Goal: Task Accomplishment & Management: Use online tool/utility

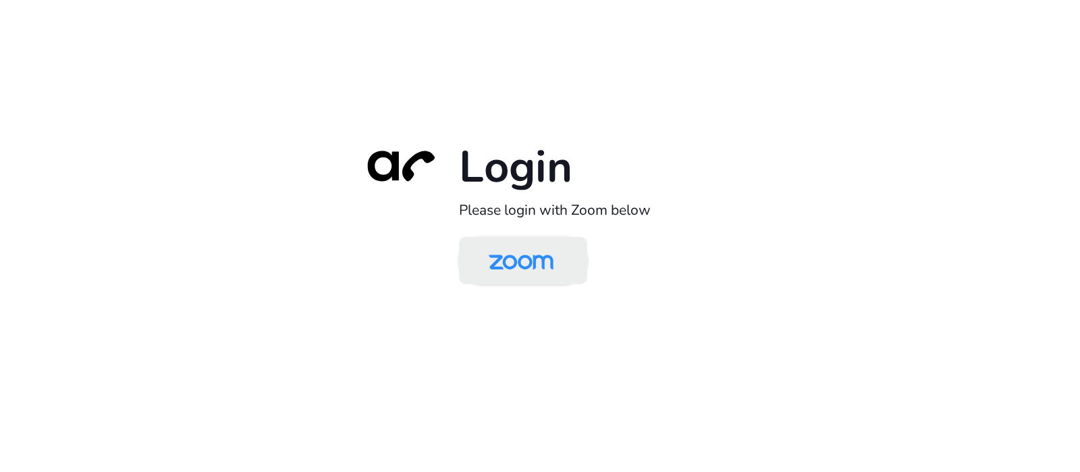
click at [557, 252] on img at bounding box center [520, 262] width 93 height 44
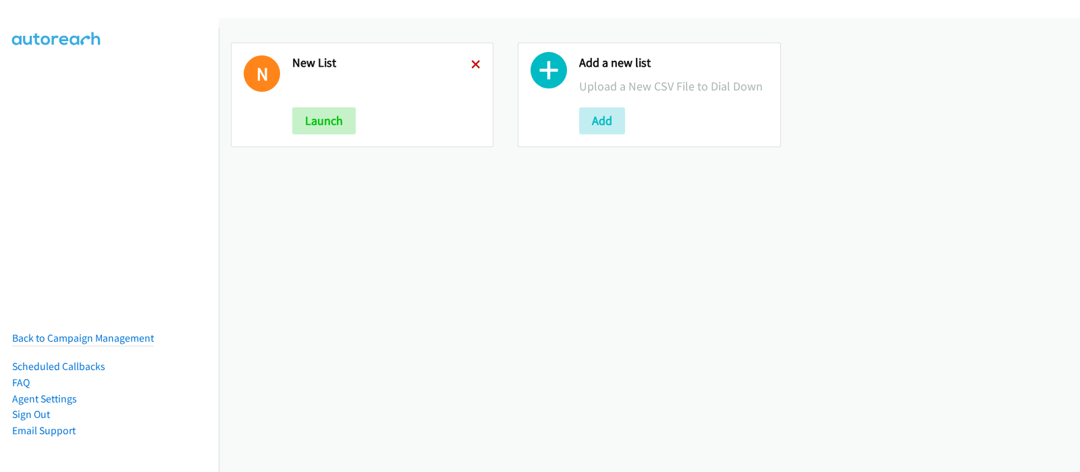
click at [473, 61] on icon at bounding box center [475, 65] width 9 height 9
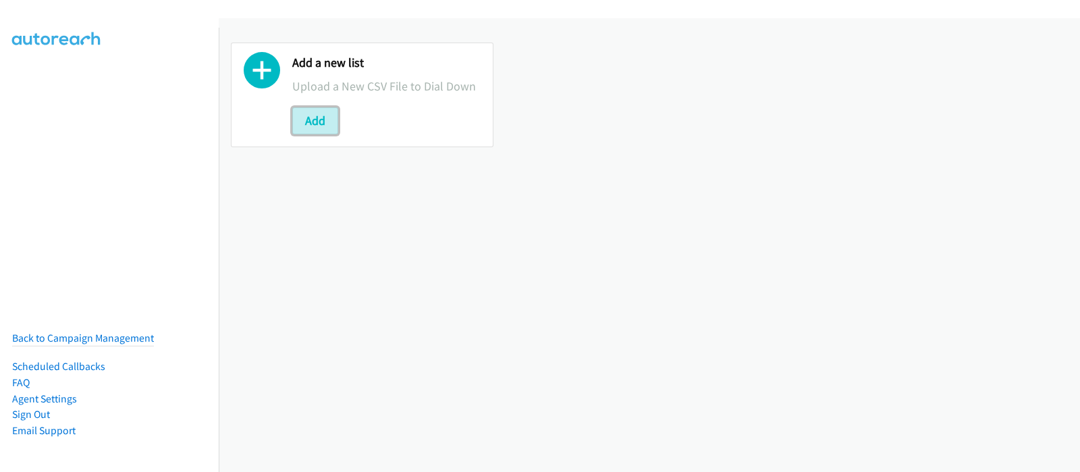
click at [321, 122] on button "Add" at bounding box center [315, 120] width 46 height 27
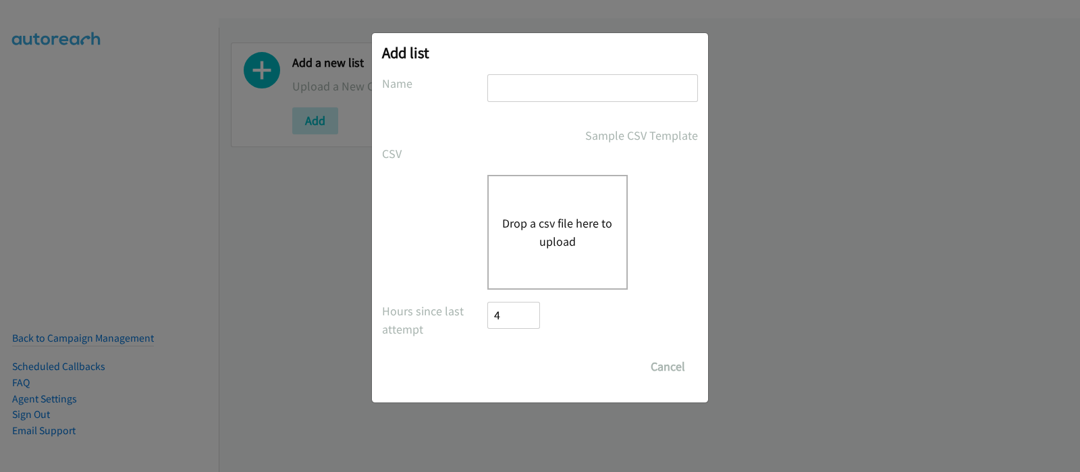
click at [558, 239] on button "Drop a csv file here to upload" at bounding box center [557, 232] width 111 height 36
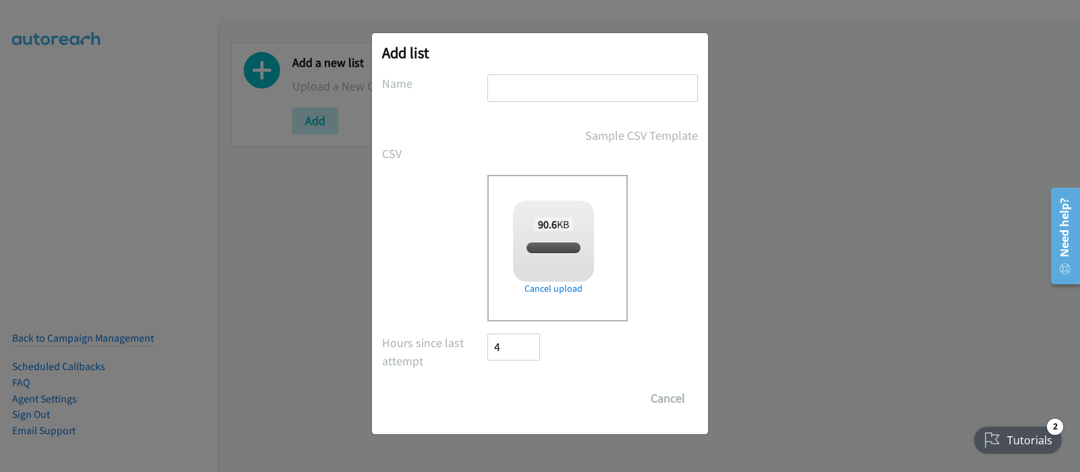
click at [564, 87] on input "text" at bounding box center [592, 88] width 211 height 28
checkbox input "true"
type input "New List"
click at [537, 387] on input "Save List" at bounding box center [522, 398] width 71 height 27
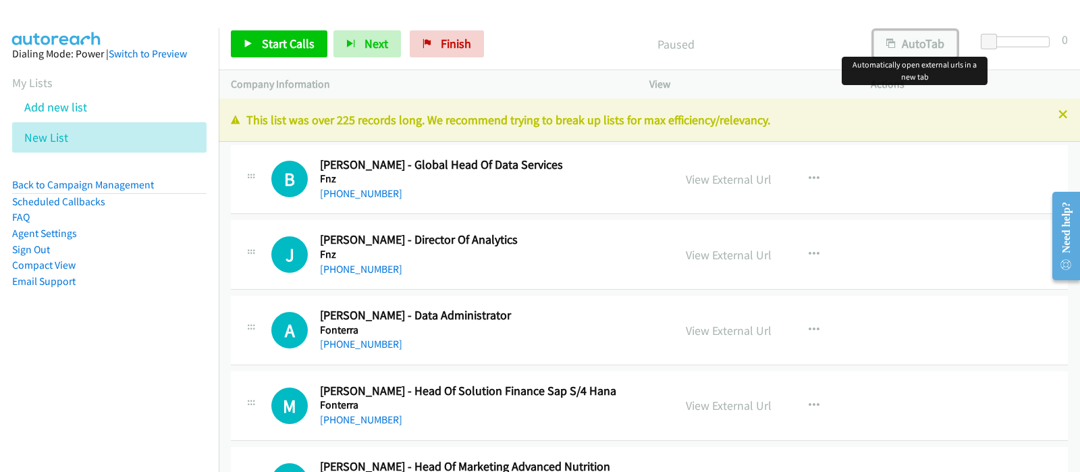
click at [921, 42] on button "AutoTab" at bounding box center [915, 43] width 84 height 27
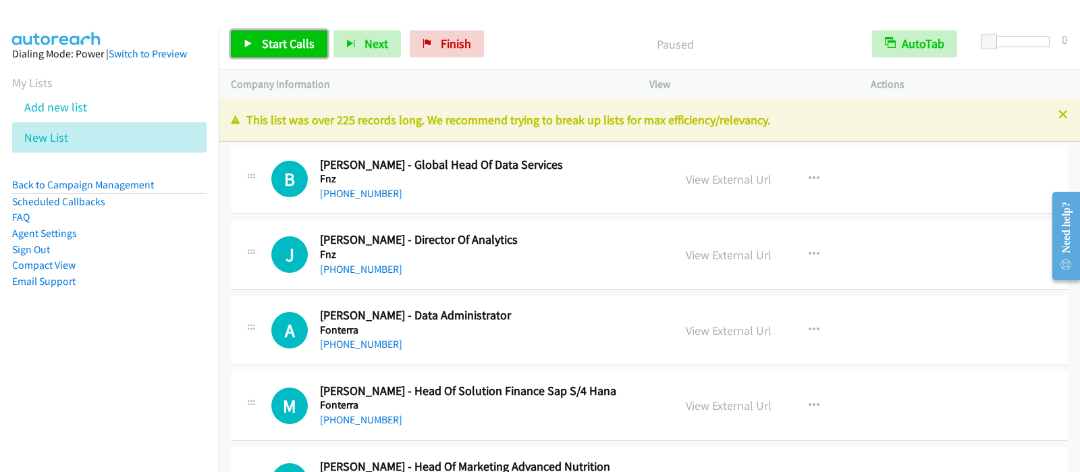
click at [296, 36] on span "Start Calls" at bounding box center [288, 44] width 53 height 16
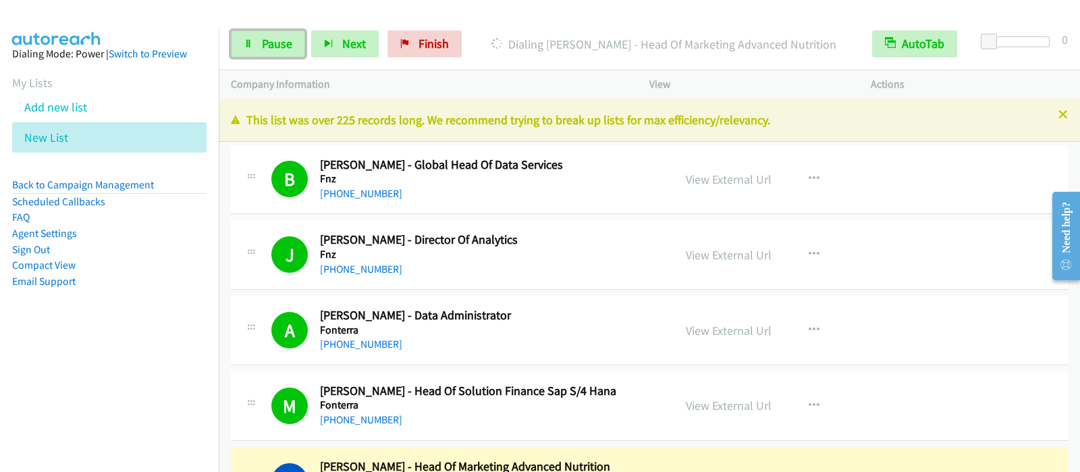
click at [272, 36] on span "Pause" at bounding box center [277, 44] width 30 height 16
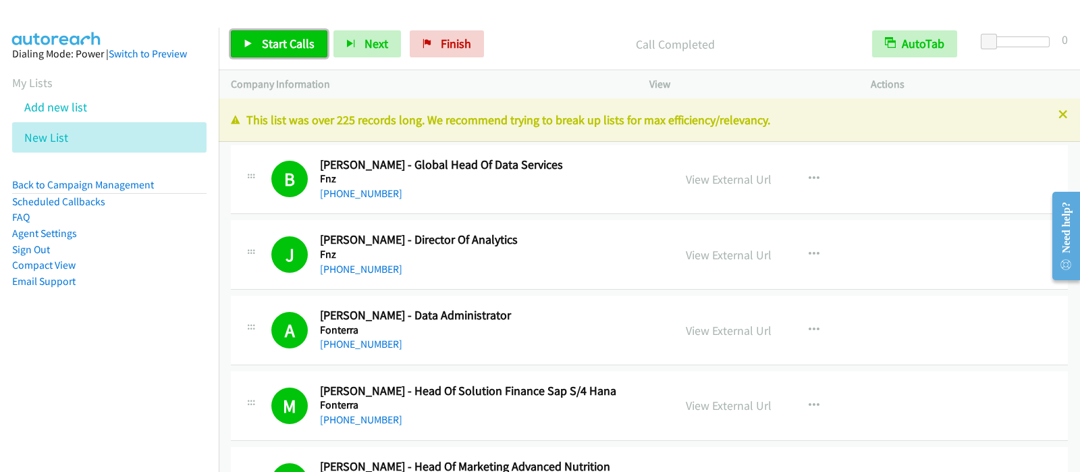
click at [265, 32] on link "Start Calls" at bounding box center [279, 43] width 97 height 27
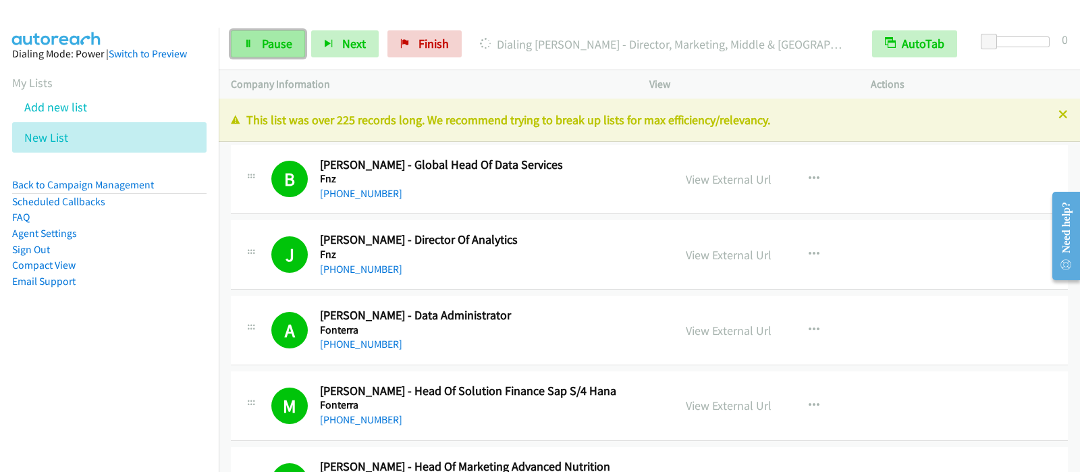
click at [256, 42] on link "Pause" at bounding box center [268, 43] width 74 height 27
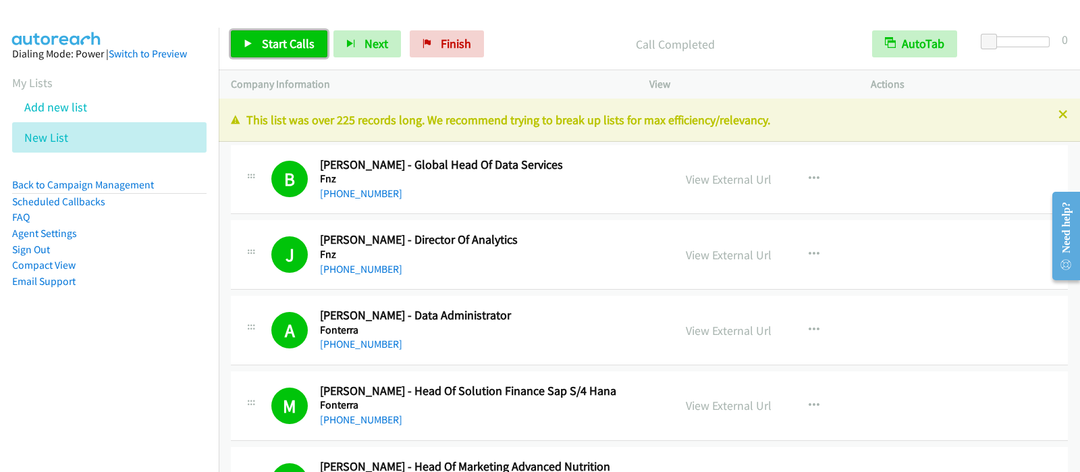
click at [300, 32] on link "Start Calls" at bounding box center [279, 43] width 97 height 27
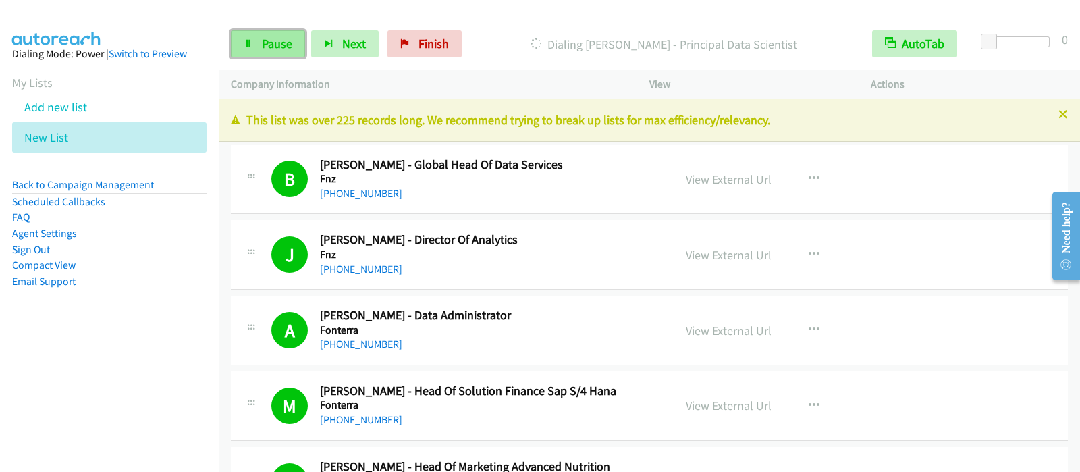
click at [250, 34] on link "Pause" at bounding box center [268, 43] width 74 height 27
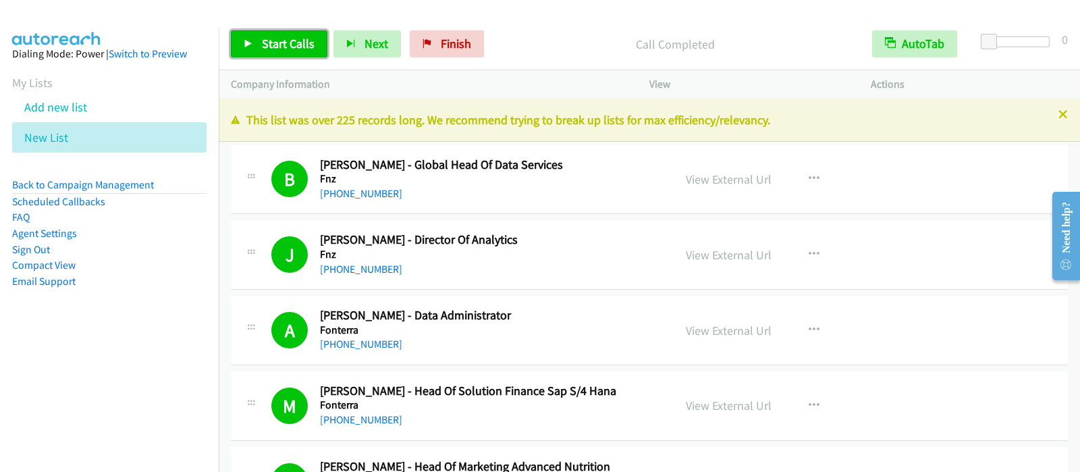
click at [304, 34] on link "Start Calls" at bounding box center [279, 43] width 97 height 27
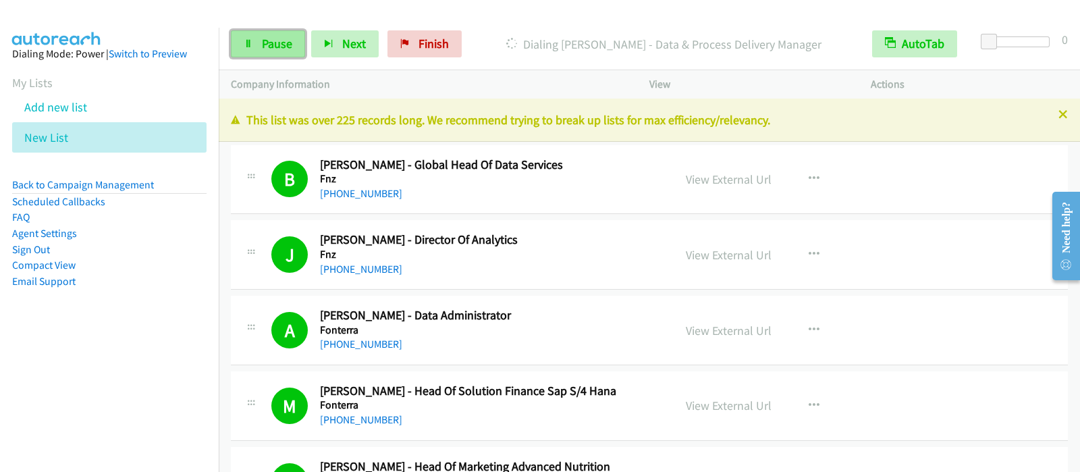
click at [283, 38] on span "Pause" at bounding box center [277, 44] width 30 height 16
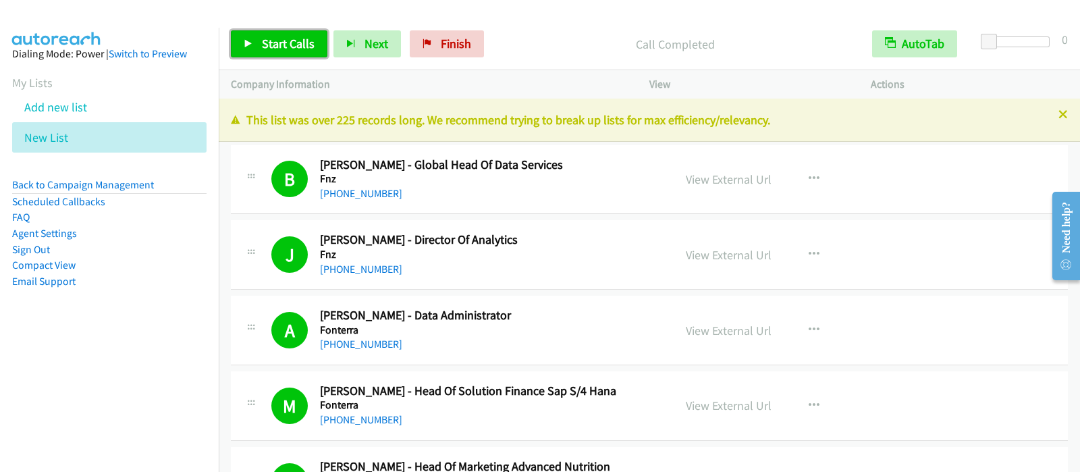
click at [319, 55] on link "Start Calls" at bounding box center [279, 43] width 97 height 27
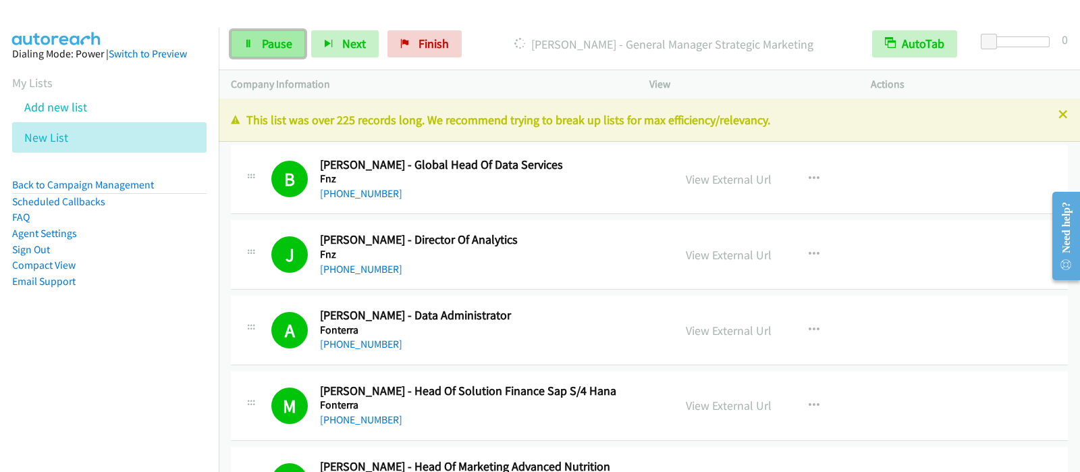
click at [278, 41] on span "Pause" at bounding box center [277, 44] width 30 height 16
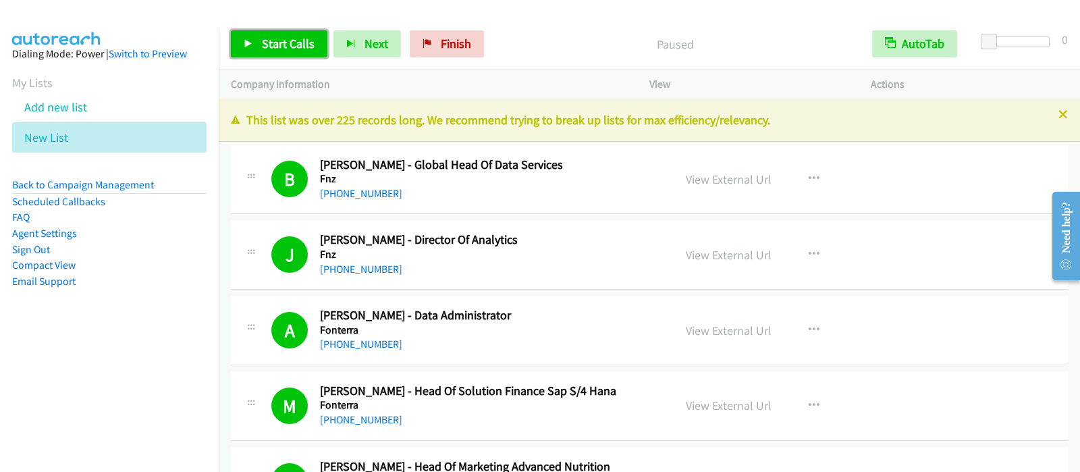
click at [277, 41] on span "Start Calls" at bounding box center [288, 44] width 53 height 16
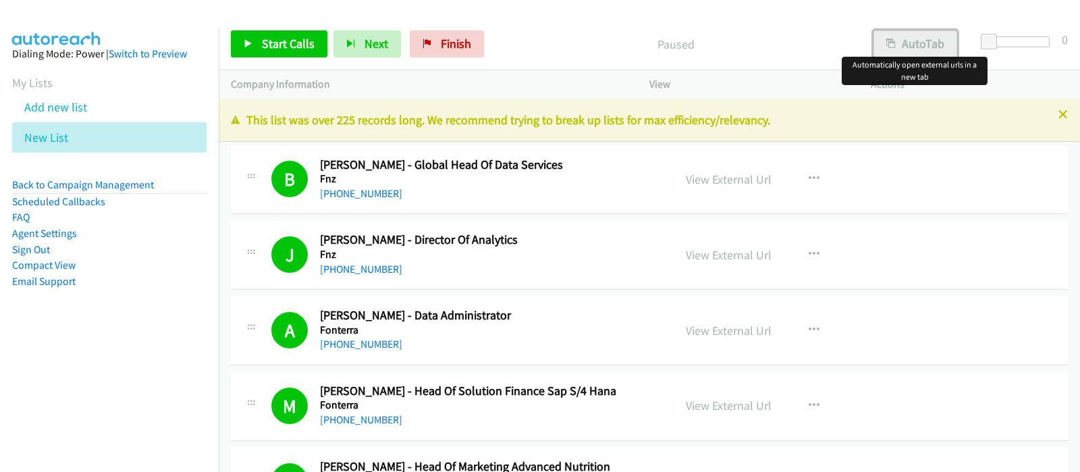
click at [915, 46] on button "AutoTab" at bounding box center [915, 43] width 84 height 27
click at [289, 44] on span "Start Calls" at bounding box center [288, 44] width 53 height 16
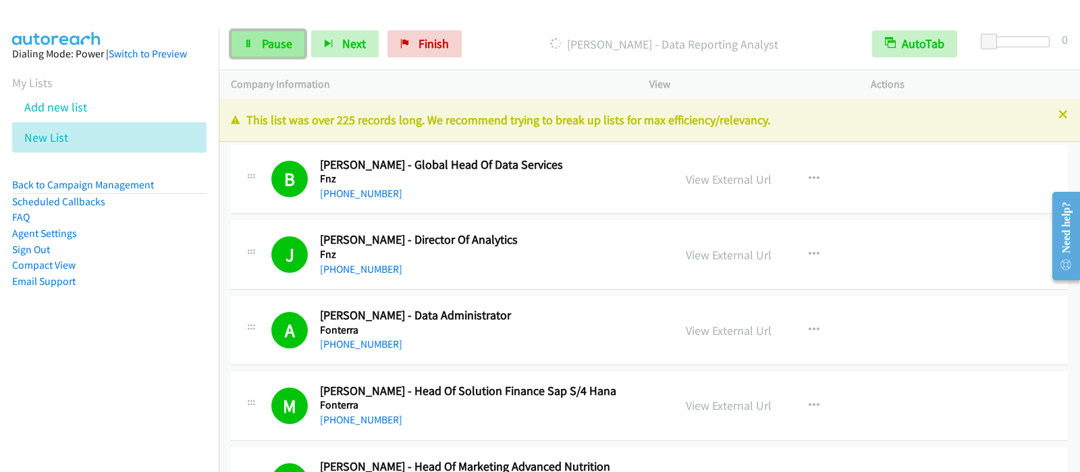
click at [259, 36] on link "Pause" at bounding box center [268, 43] width 74 height 27
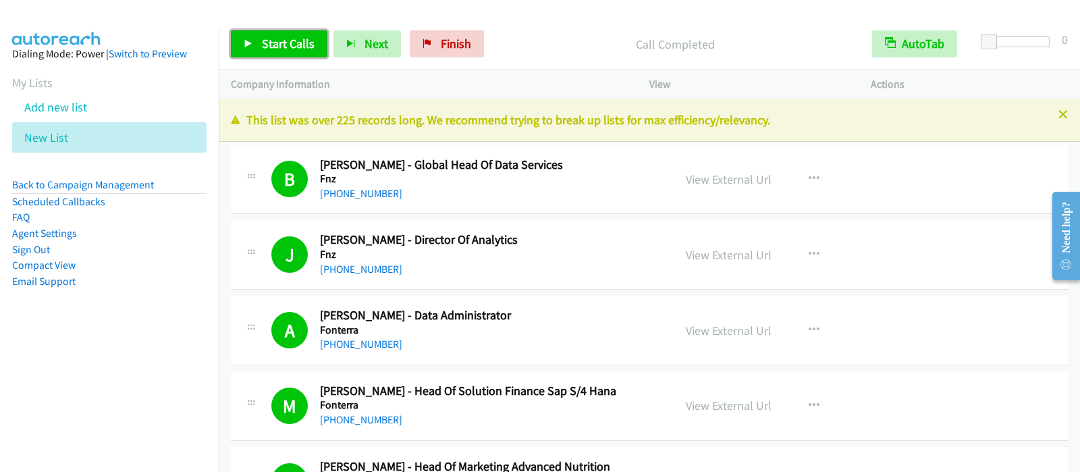
click at [297, 44] on span "Start Calls" at bounding box center [288, 44] width 53 height 16
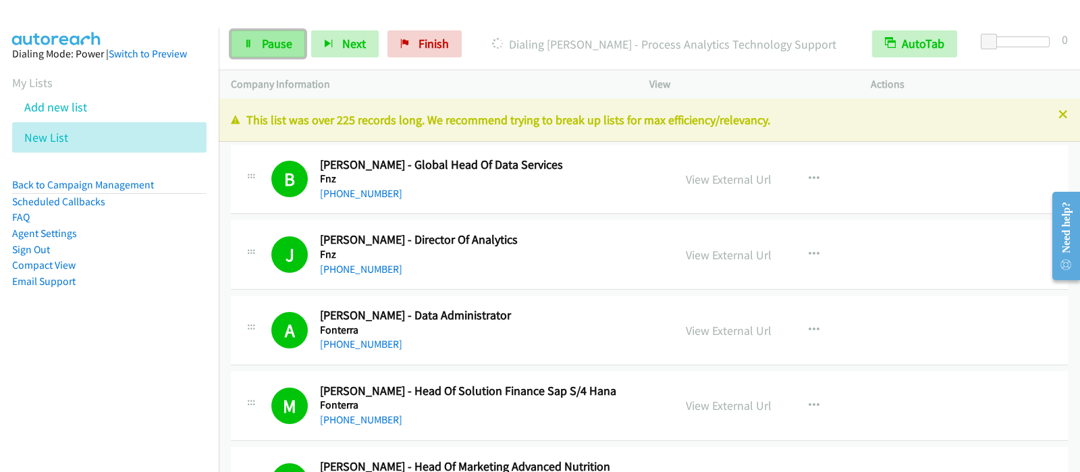
click at [266, 43] on span "Pause" at bounding box center [277, 44] width 30 height 16
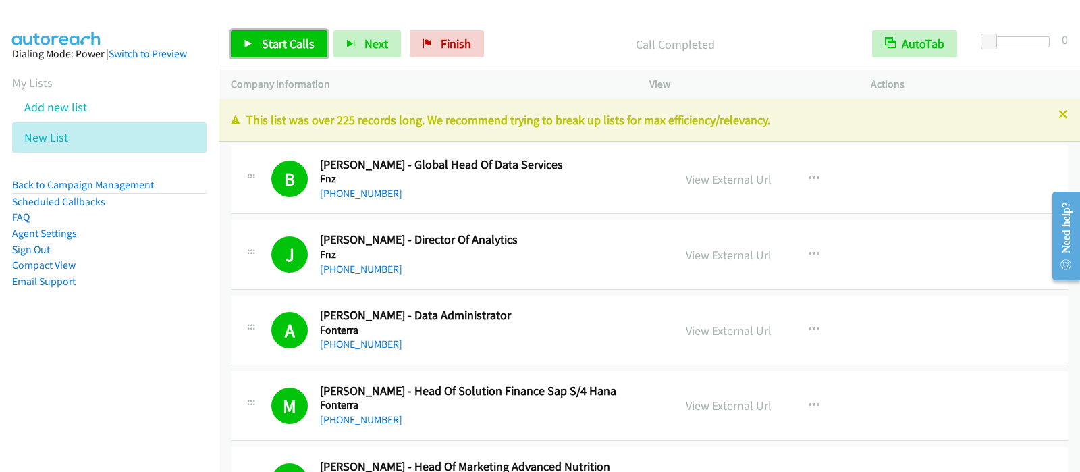
click at [300, 40] on span "Start Calls" at bounding box center [288, 44] width 53 height 16
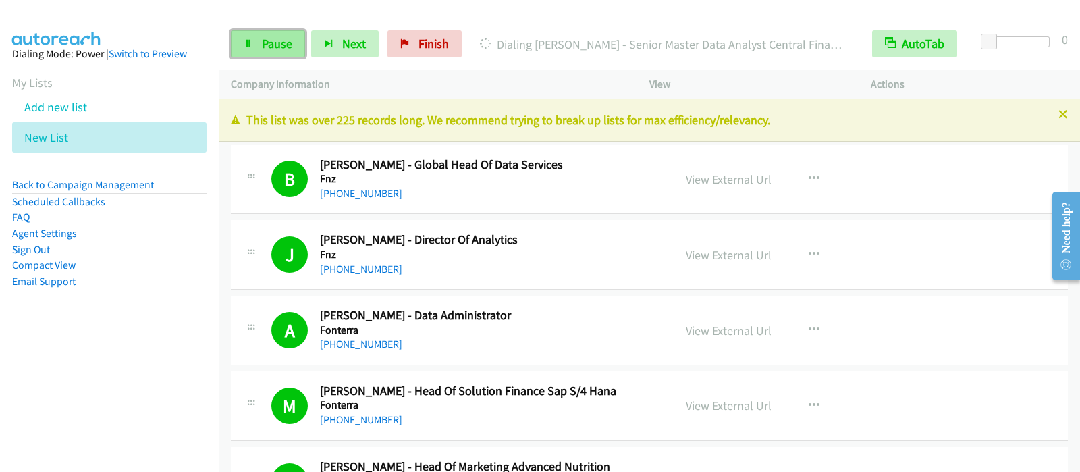
click at [279, 48] on span "Pause" at bounding box center [277, 44] width 30 height 16
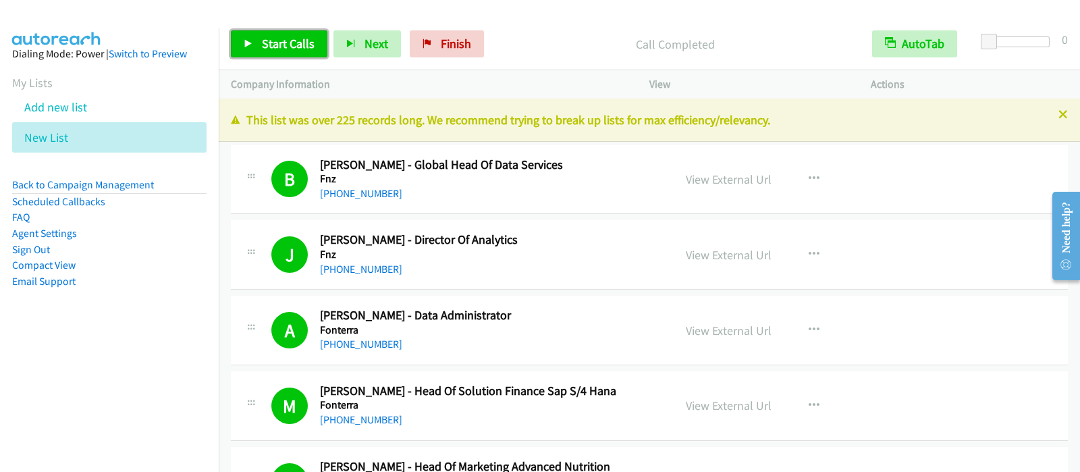
drag, startPoint x: 278, startPoint y: 32, endPoint x: 437, endPoint y: 170, distance: 210.5
click at [278, 33] on link "Start Calls" at bounding box center [279, 43] width 97 height 27
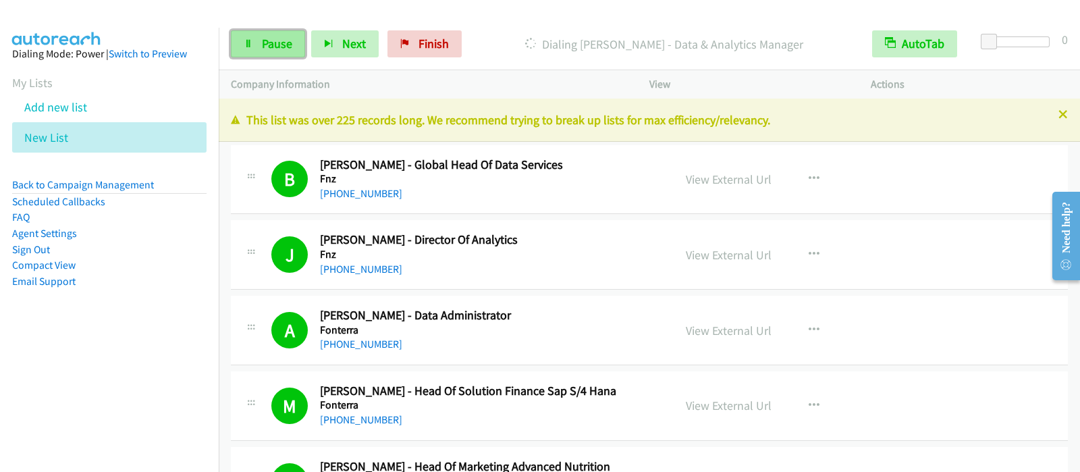
click at [250, 52] on link "Pause" at bounding box center [268, 43] width 74 height 27
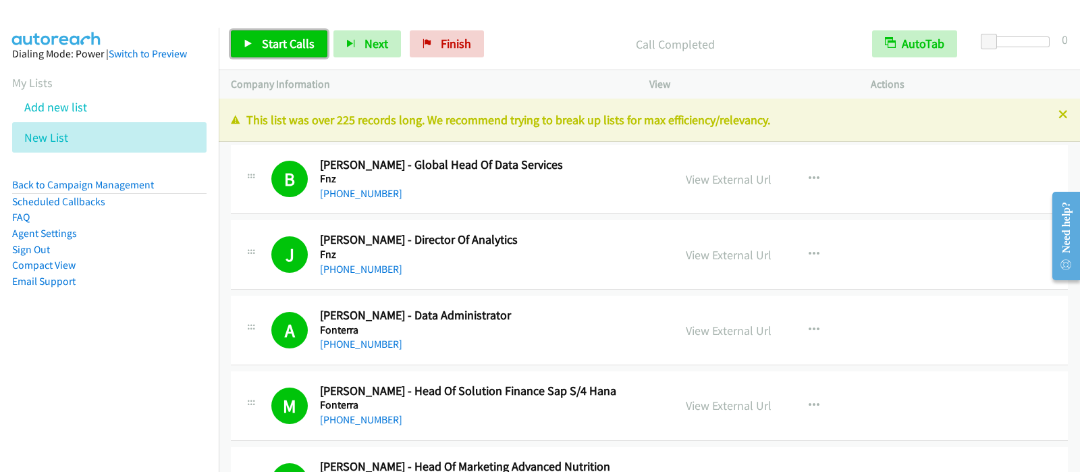
click at [285, 47] on span "Start Calls" at bounding box center [288, 44] width 53 height 16
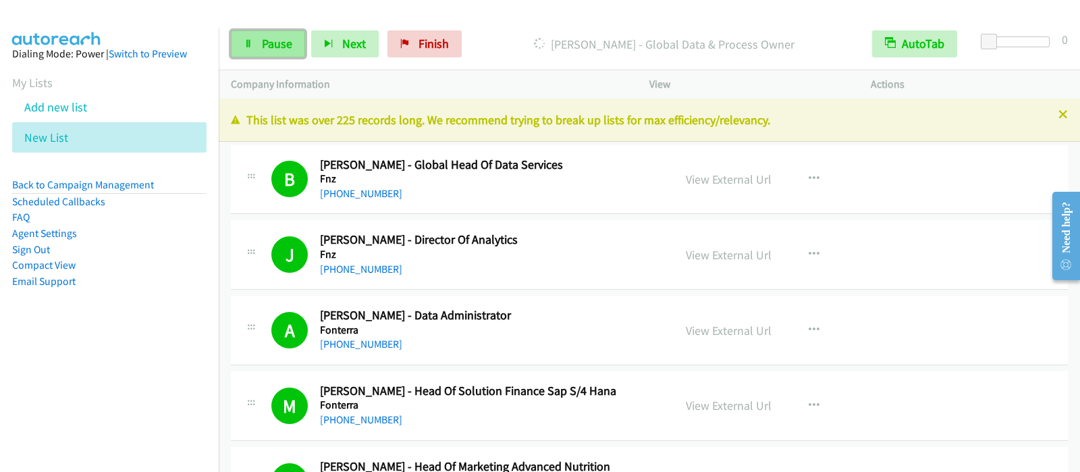
click at [283, 54] on link "Pause" at bounding box center [268, 43] width 74 height 27
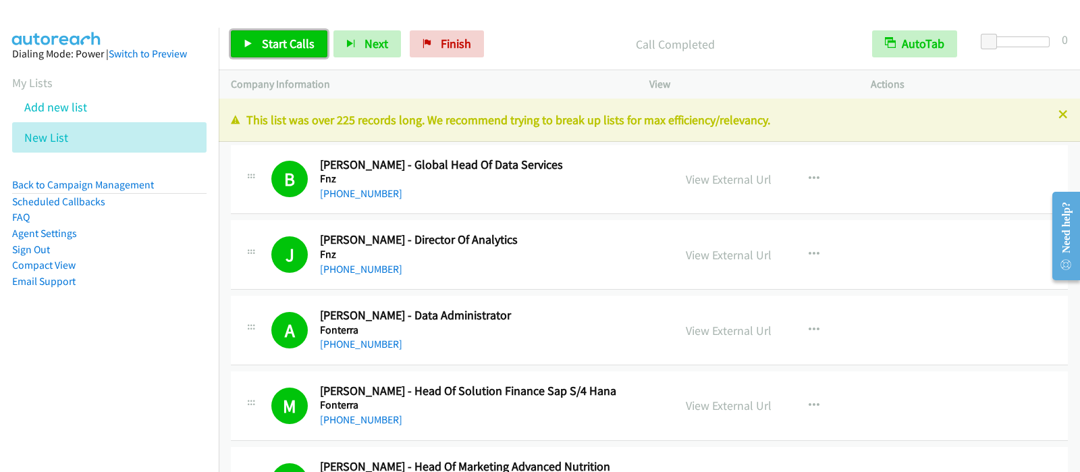
click at [294, 47] on span "Start Calls" at bounding box center [288, 44] width 53 height 16
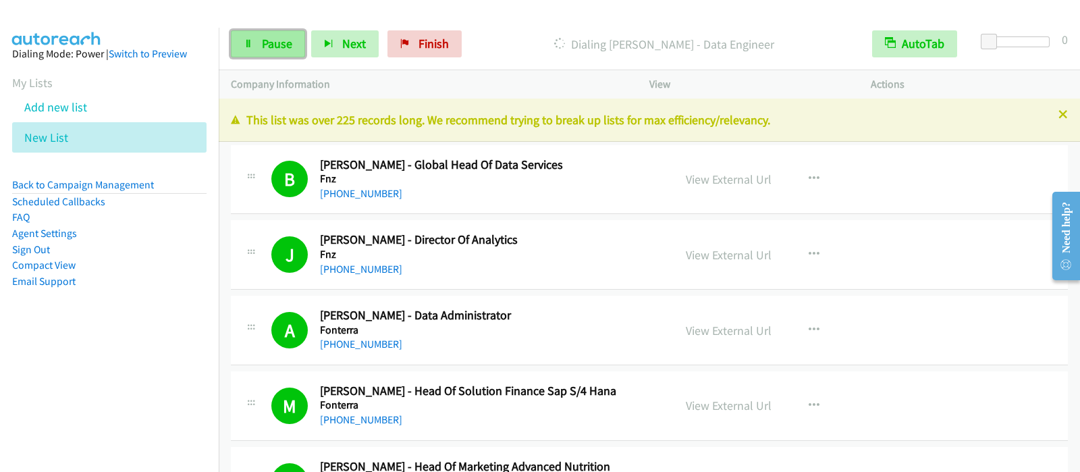
click at [250, 45] on icon at bounding box center [248, 44] width 9 height 9
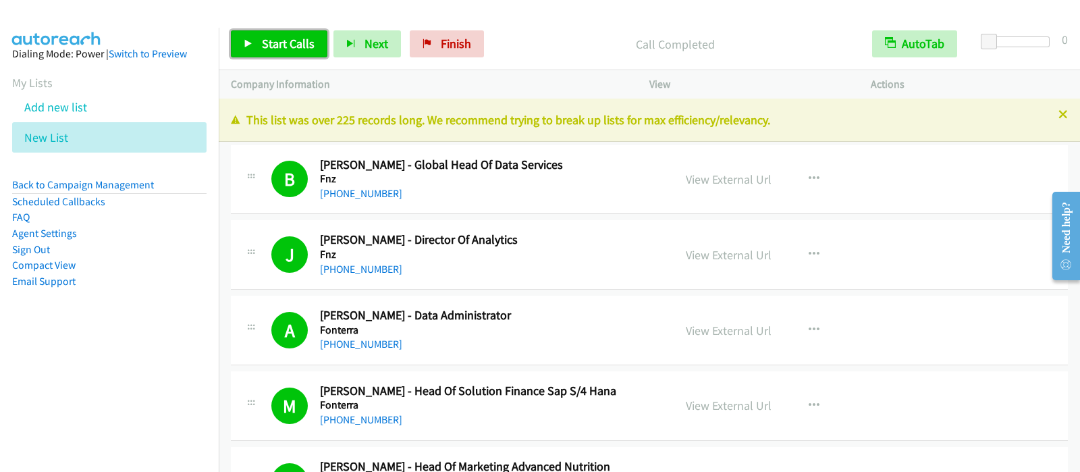
click at [312, 49] on link "Start Calls" at bounding box center [279, 43] width 97 height 27
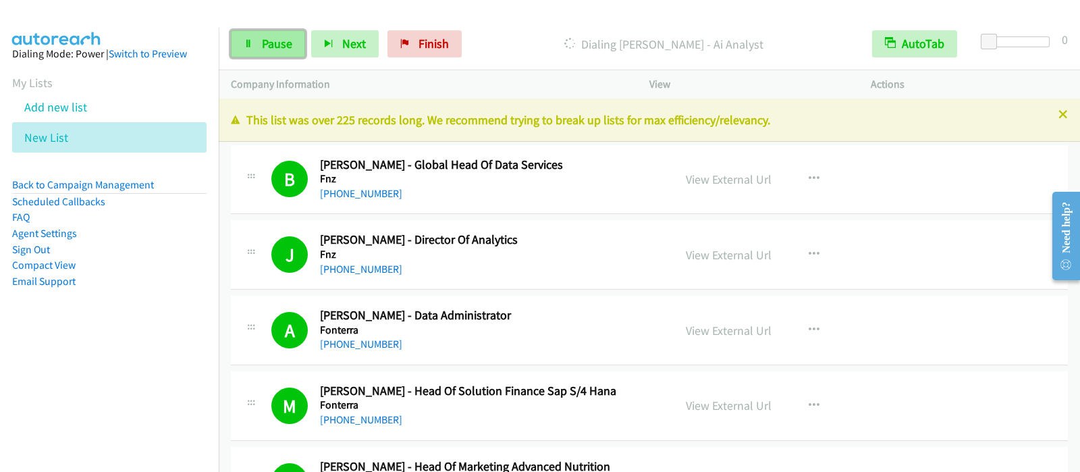
click at [250, 49] on link "Pause" at bounding box center [268, 43] width 74 height 27
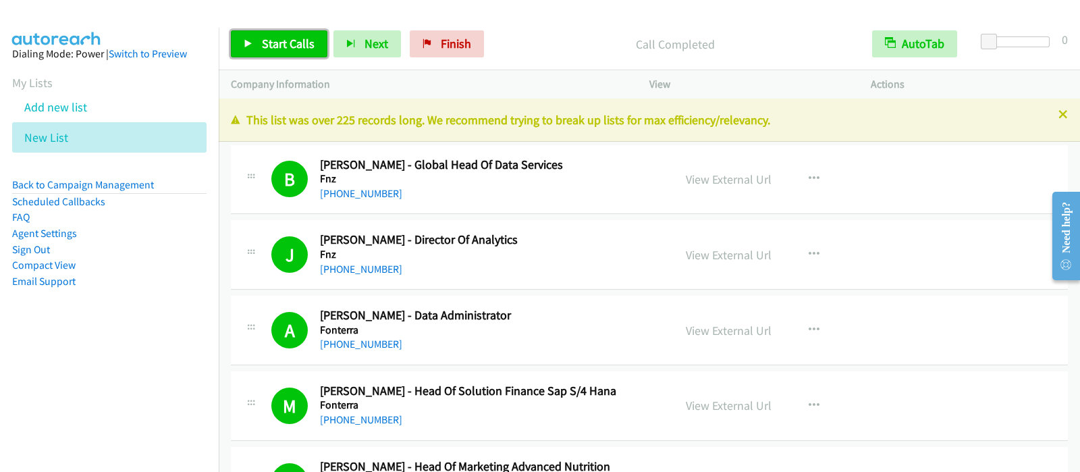
click at [298, 49] on span "Start Calls" at bounding box center [288, 44] width 53 height 16
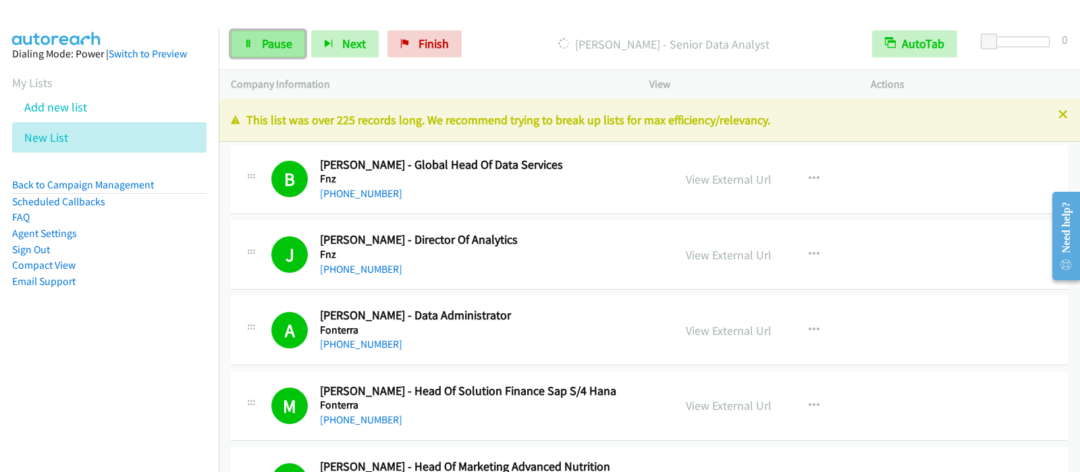
click at [280, 40] on span "Pause" at bounding box center [277, 44] width 30 height 16
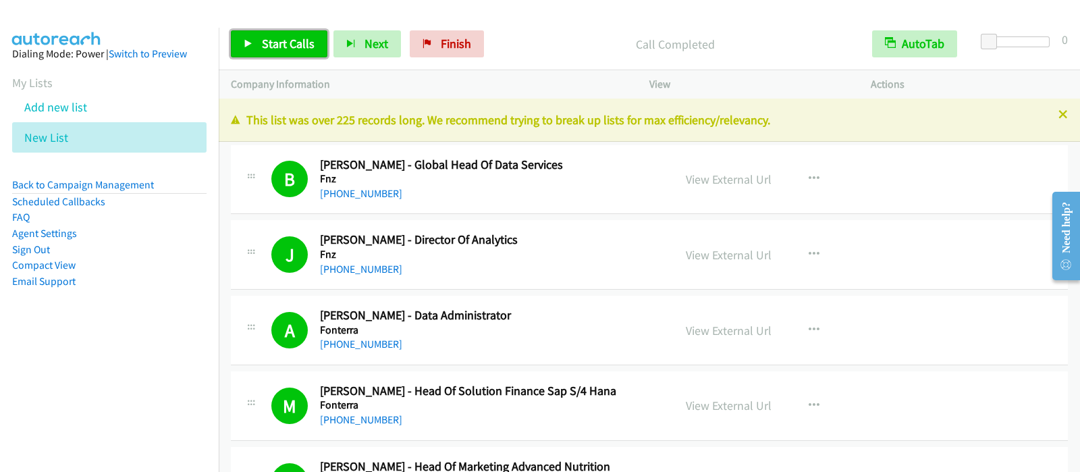
click at [301, 39] on span "Start Calls" at bounding box center [288, 44] width 53 height 16
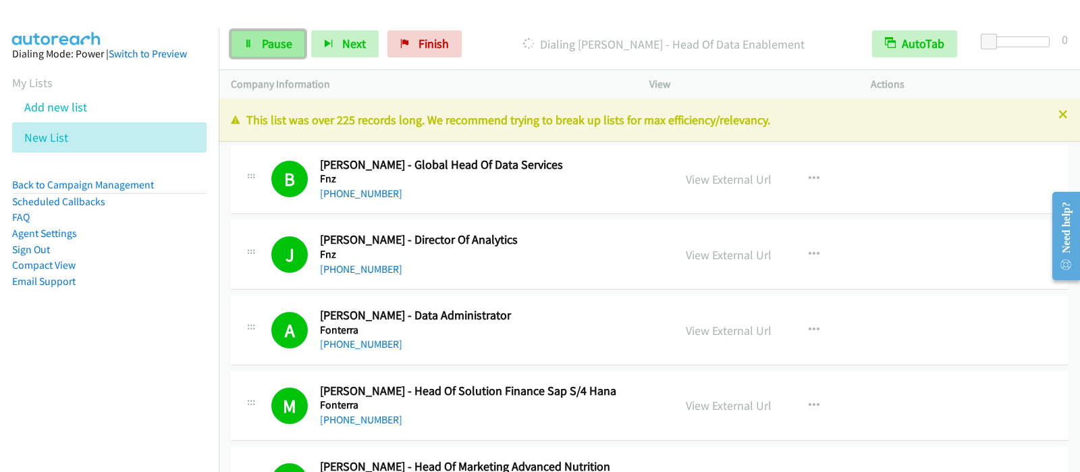
click at [284, 49] on span "Pause" at bounding box center [277, 44] width 30 height 16
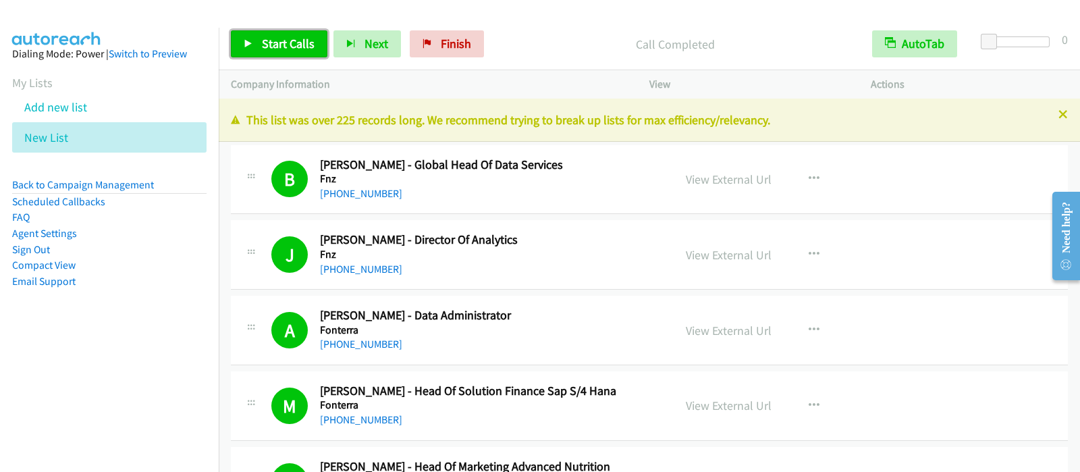
click at [285, 36] on span "Start Calls" at bounding box center [288, 44] width 53 height 16
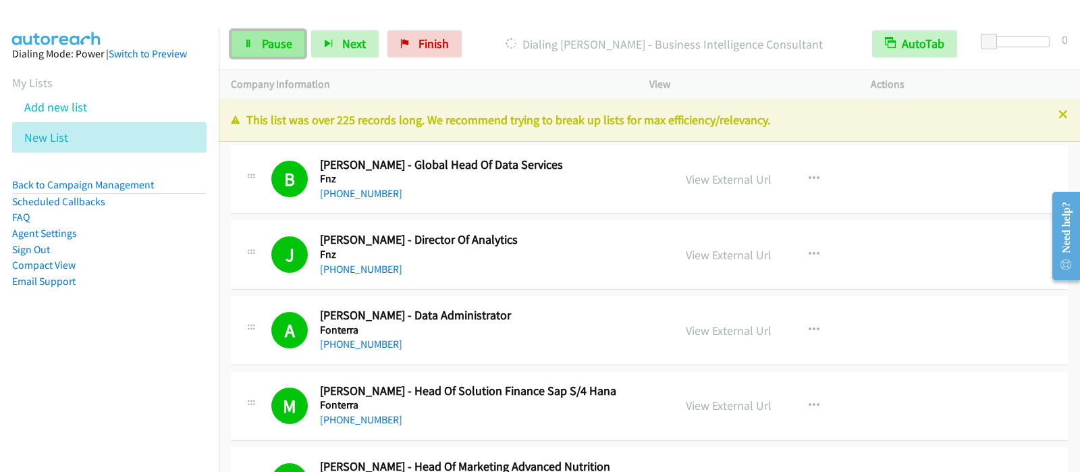
click at [290, 43] on span "Pause" at bounding box center [277, 44] width 30 height 16
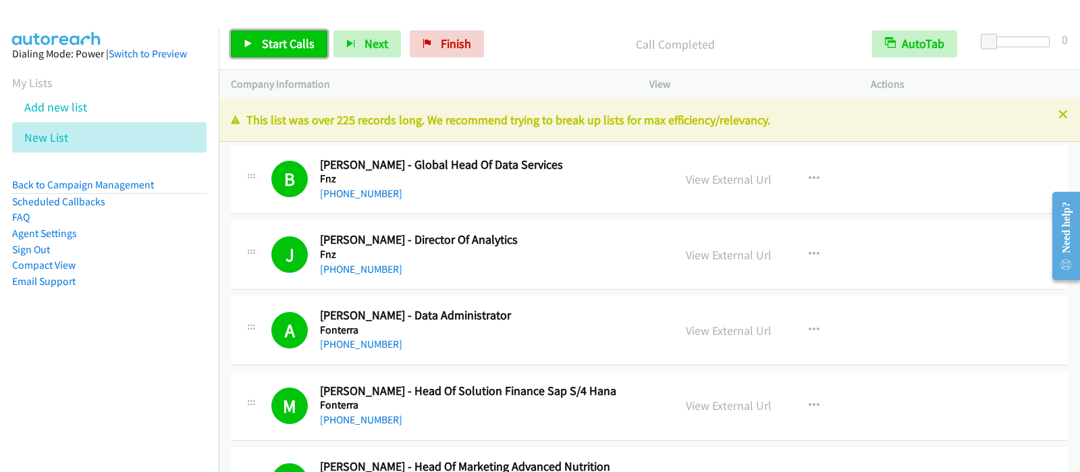
click at [311, 48] on span "Start Calls" at bounding box center [288, 44] width 53 height 16
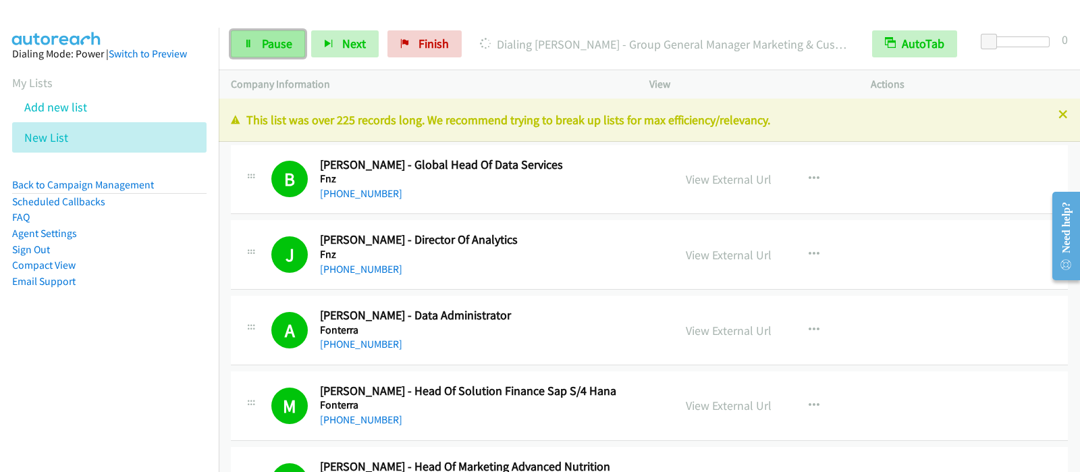
click at [277, 51] on span "Pause" at bounding box center [277, 44] width 30 height 16
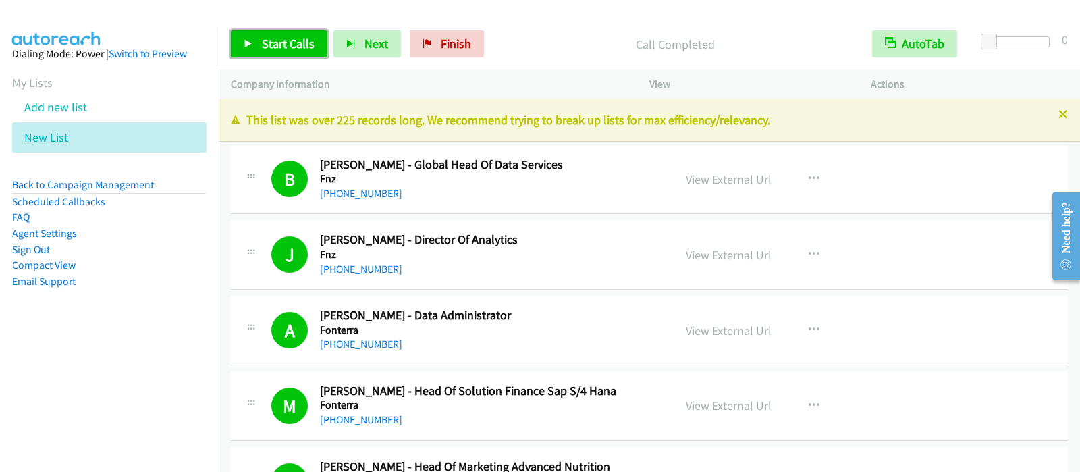
click at [304, 45] on span "Start Calls" at bounding box center [288, 44] width 53 height 16
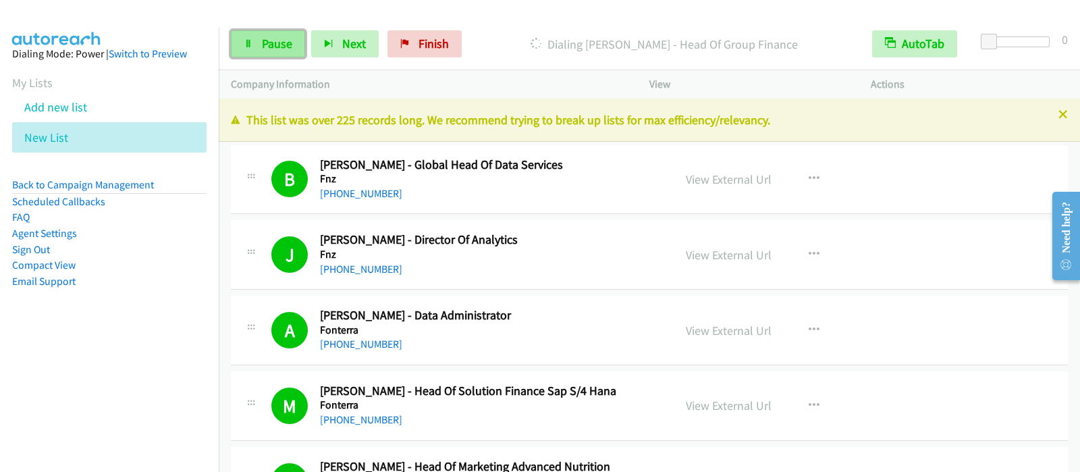
click at [266, 34] on link "Pause" at bounding box center [268, 43] width 74 height 27
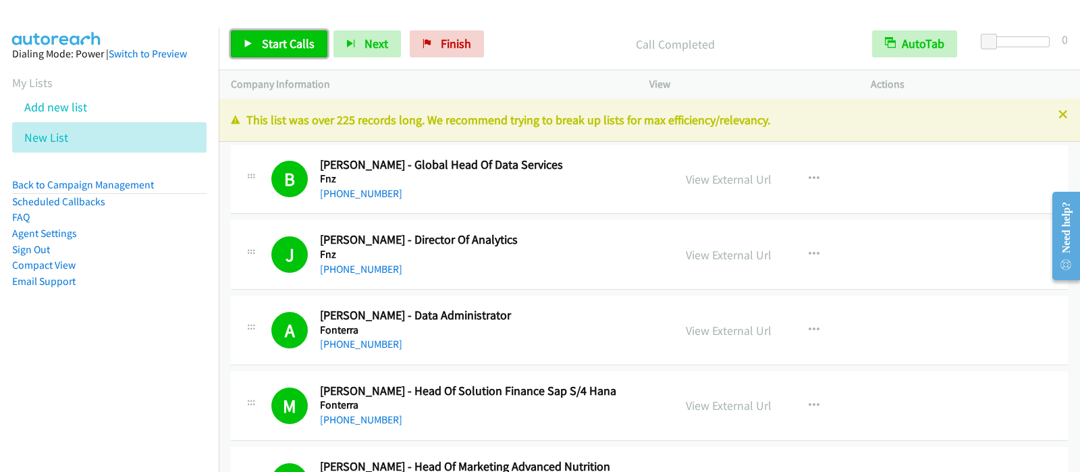
click at [293, 44] on span "Start Calls" at bounding box center [288, 44] width 53 height 16
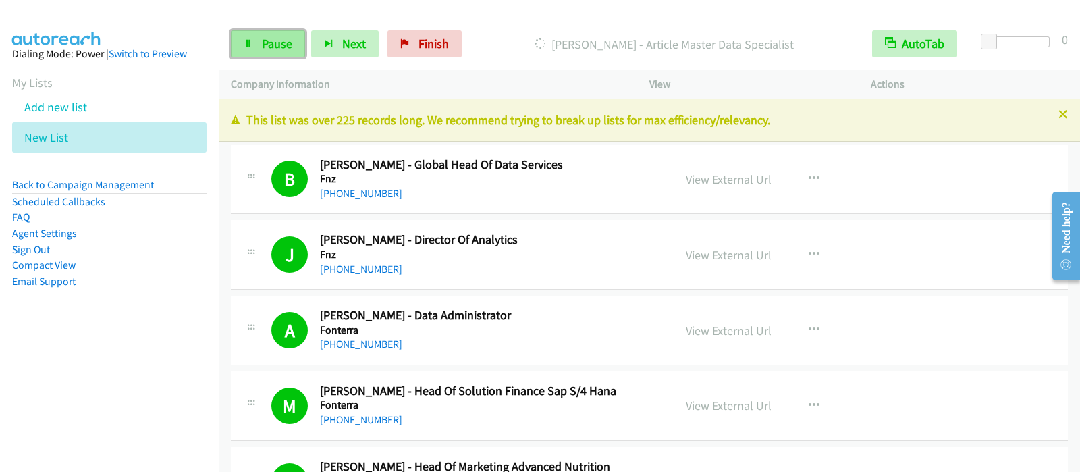
click at [267, 48] on span "Pause" at bounding box center [277, 44] width 30 height 16
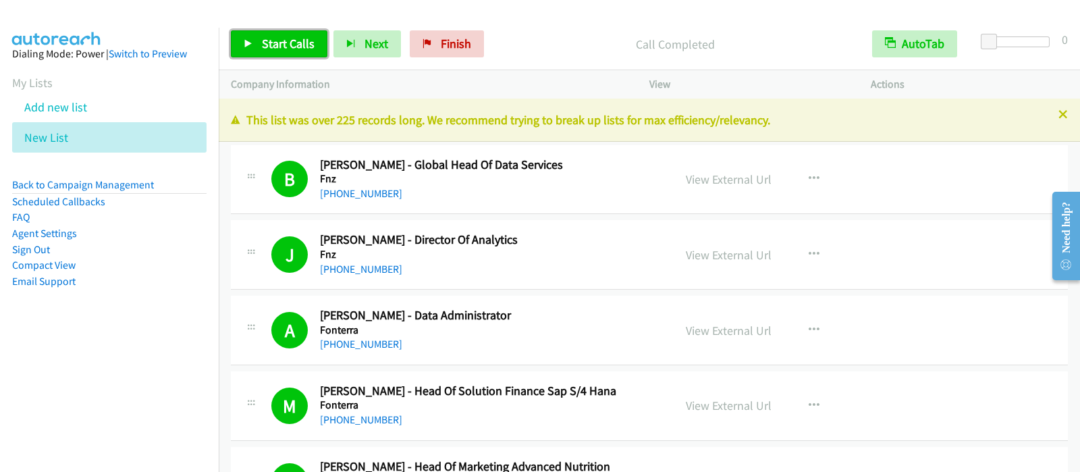
drag, startPoint x: 277, startPoint y: 45, endPoint x: 311, endPoint y: 67, distance: 41.0
click at [277, 45] on span "Start Calls" at bounding box center [288, 44] width 53 height 16
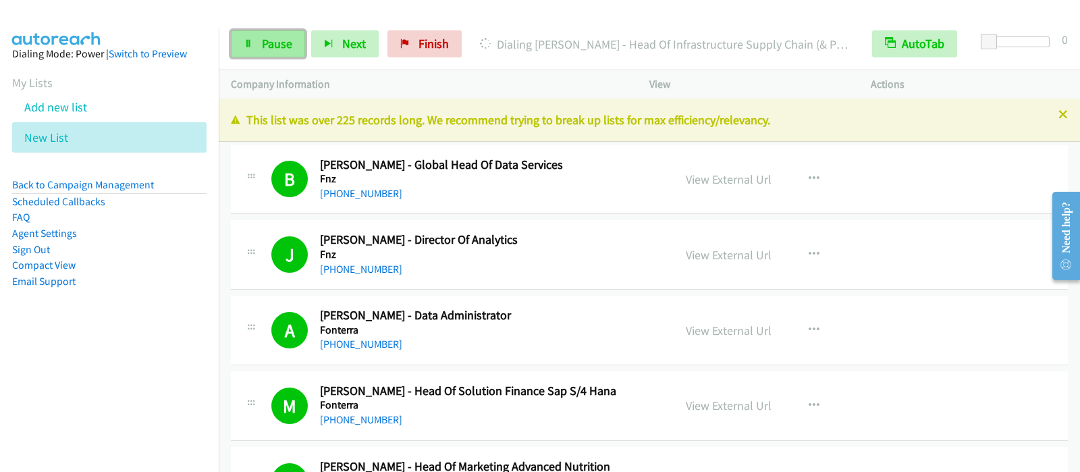
click at [280, 40] on span "Pause" at bounding box center [277, 44] width 30 height 16
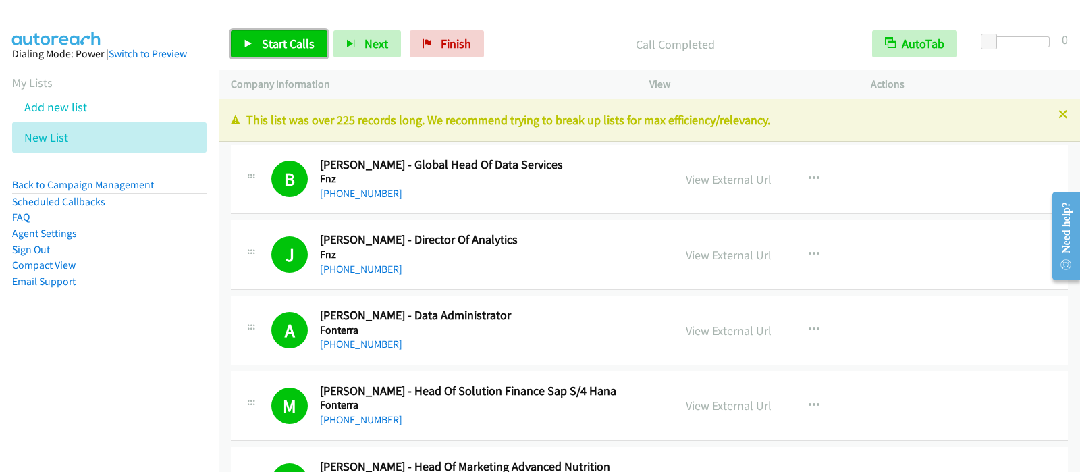
click at [291, 44] on span "Start Calls" at bounding box center [288, 44] width 53 height 16
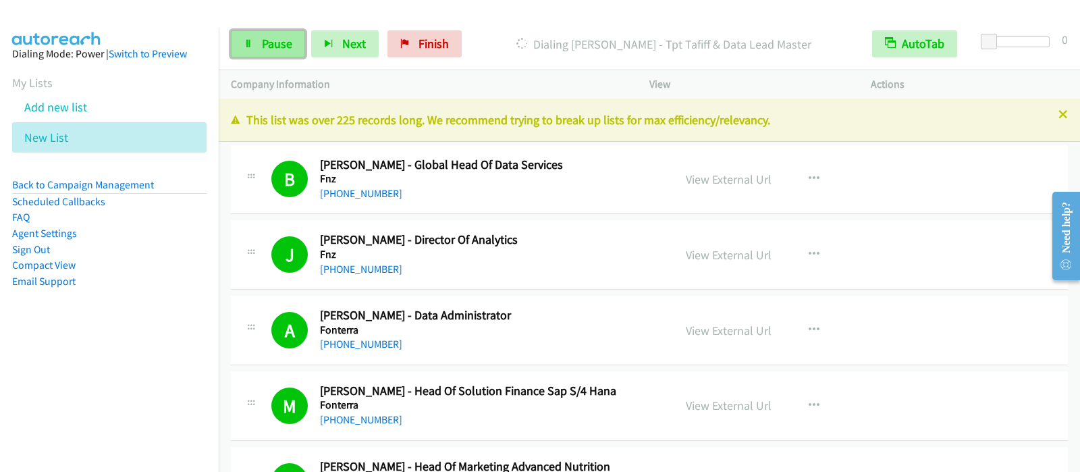
click at [256, 45] on link "Pause" at bounding box center [268, 43] width 74 height 27
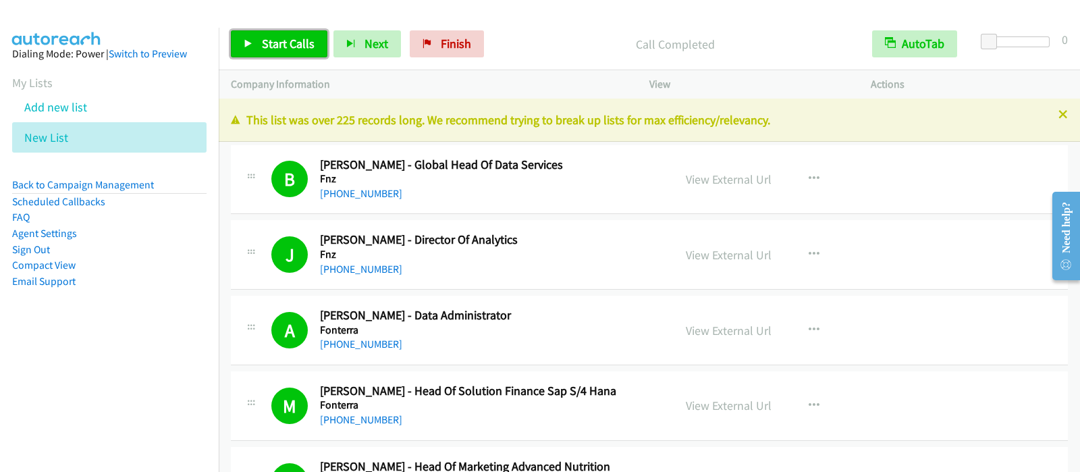
click at [275, 36] on span "Start Calls" at bounding box center [288, 44] width 53 height 16
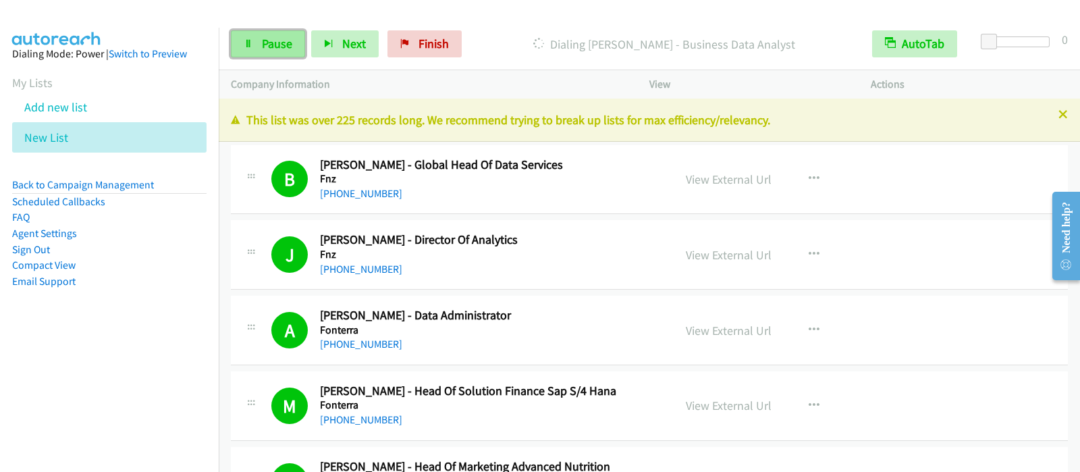
click at [284, 47] on span "Pause" at bounding box center [277, 44] width 30 height 16
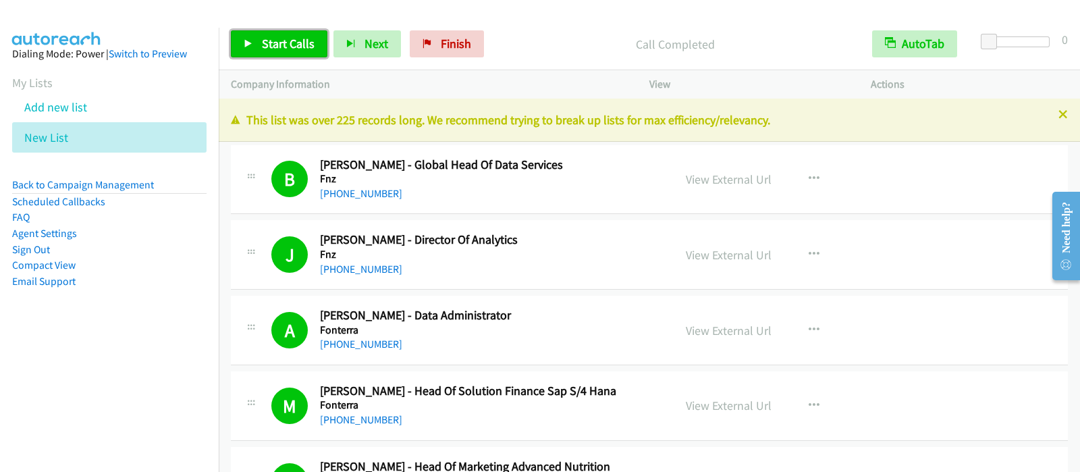
click at [301, 45] on span "Start Calls" at bounding box center [288, 44] width 53 height 16
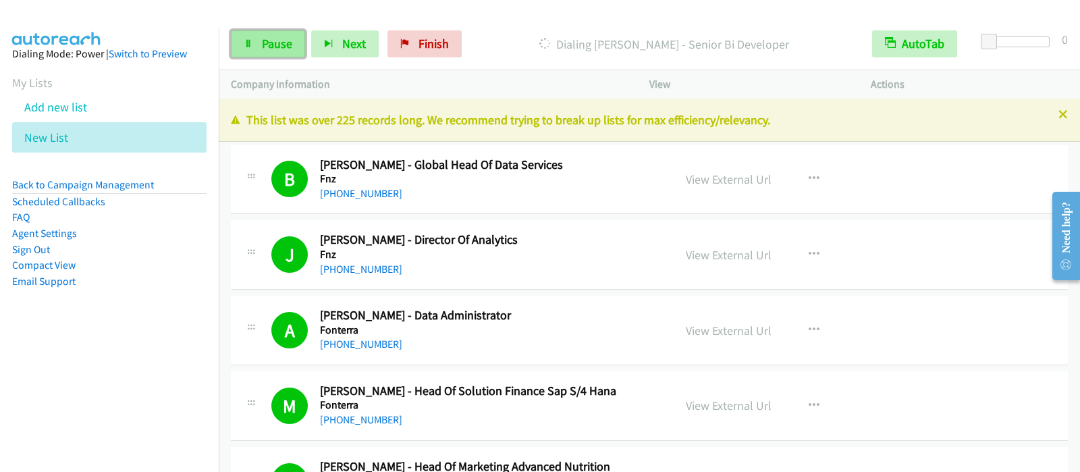
click at [267, 32] on link "Pause" at bounding box center [268, 43] width 74 height 27
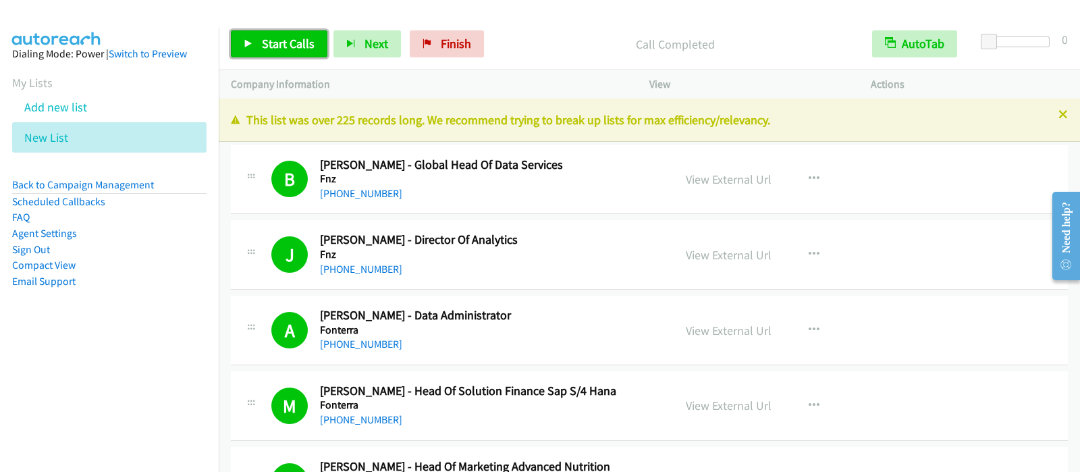
click at [281, 48] on span "Start Calls" at bounding box center [288, 44] width 53 height 16
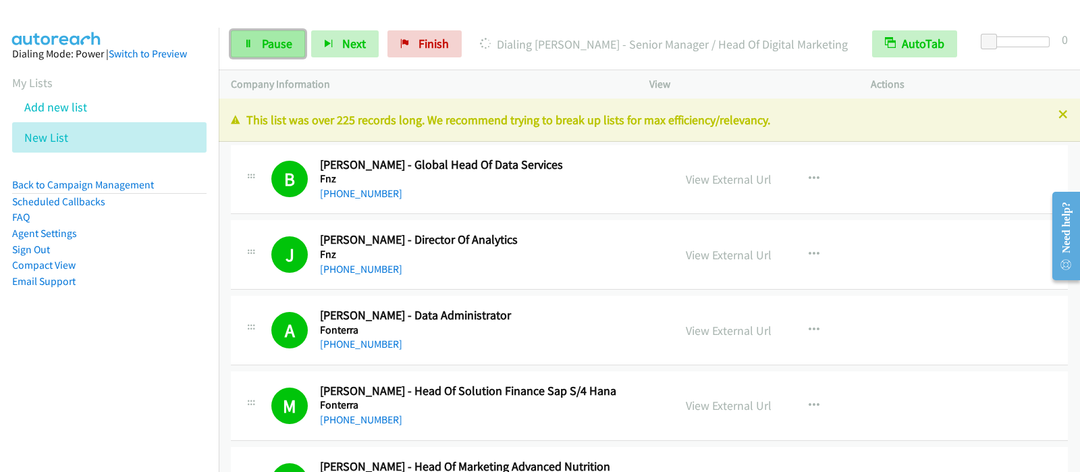
click at [287, 51] on link "Pause" at bounding box center [268, 43] width 74 height 27
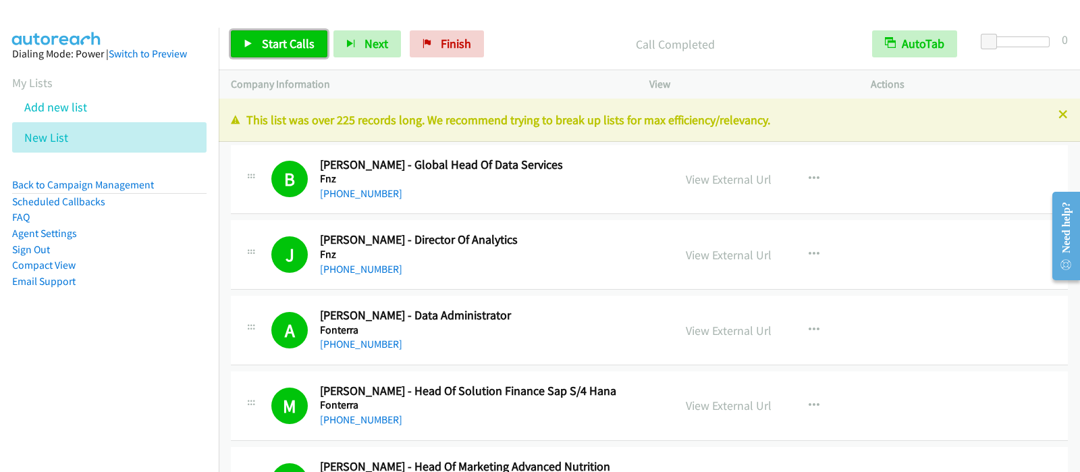
click at [292, 46] on span "Start Calls" at bounding box center [288, 44] width 53 height 16
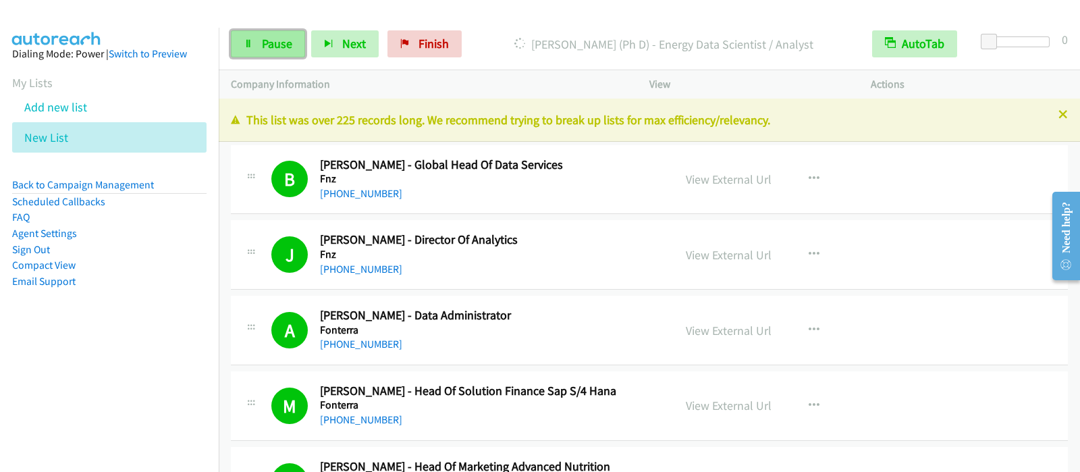
click at [273, 38] on span "Pause" at bounding box center [277, 44] width 30 height 16
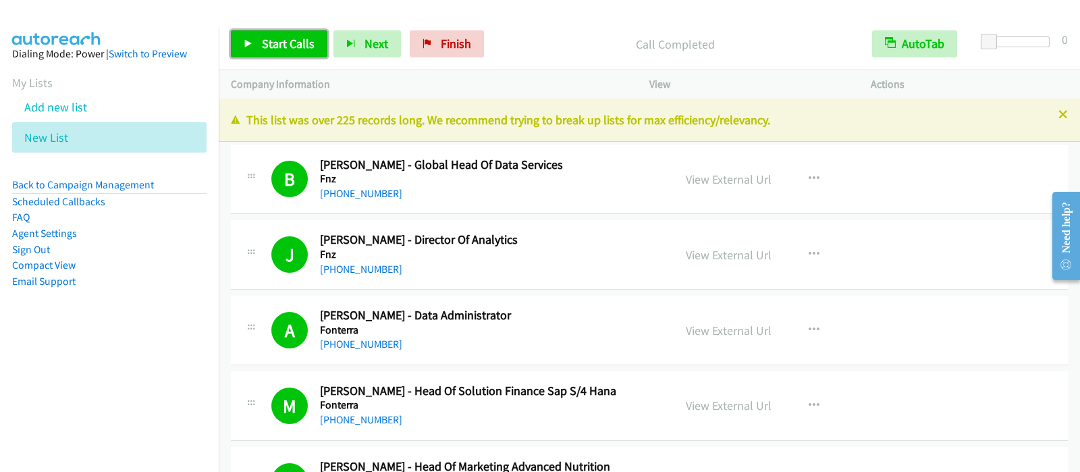
click at [312, 43] on span "Start Calls" at bounding box center [288, 44] width 53 height 16
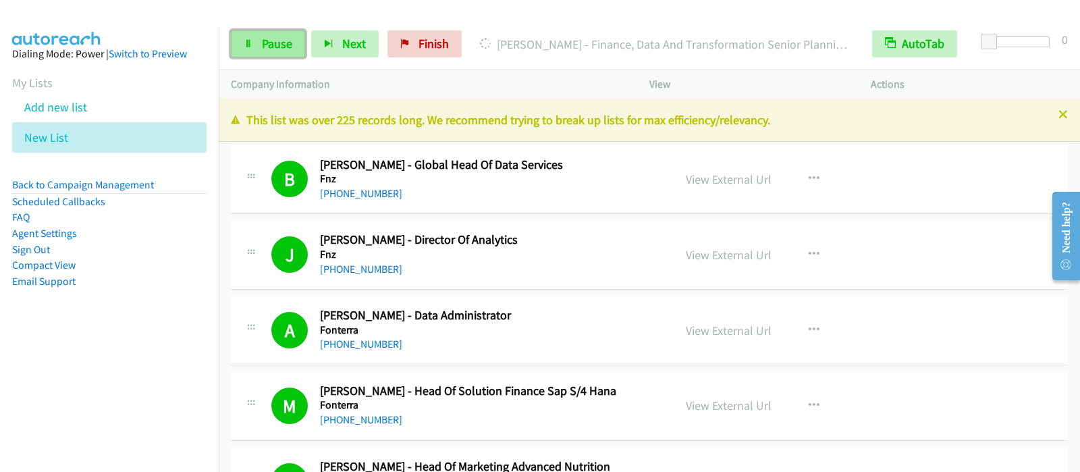
click at [273, 49] on span "Pause" at bounding box center [277, 44] width 30 height 16
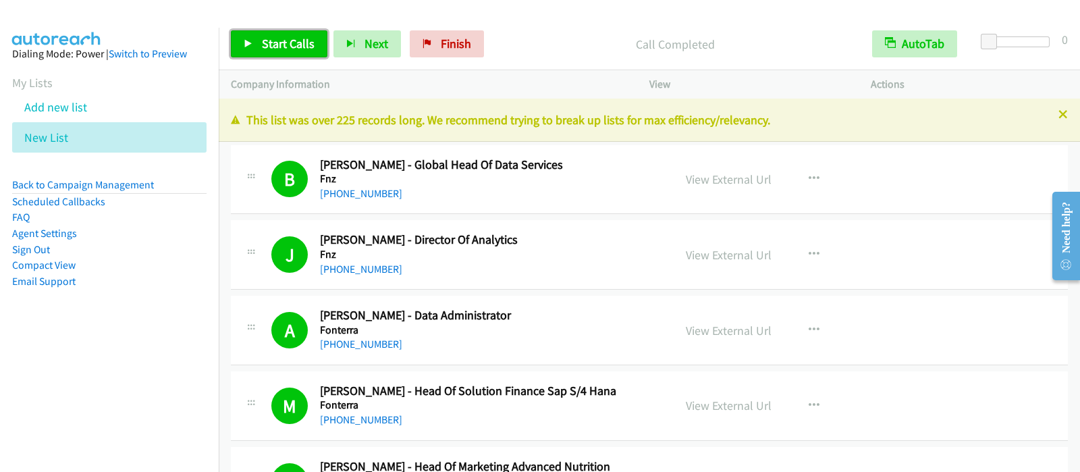
drag, startPoint x: 287, startPoint y: 31, endPoint x: 298, endPoint y: 27, distance: 12.2
click at [289, 30] on link "Start Calls" at bounding box center [279, 43] width 97 height 27
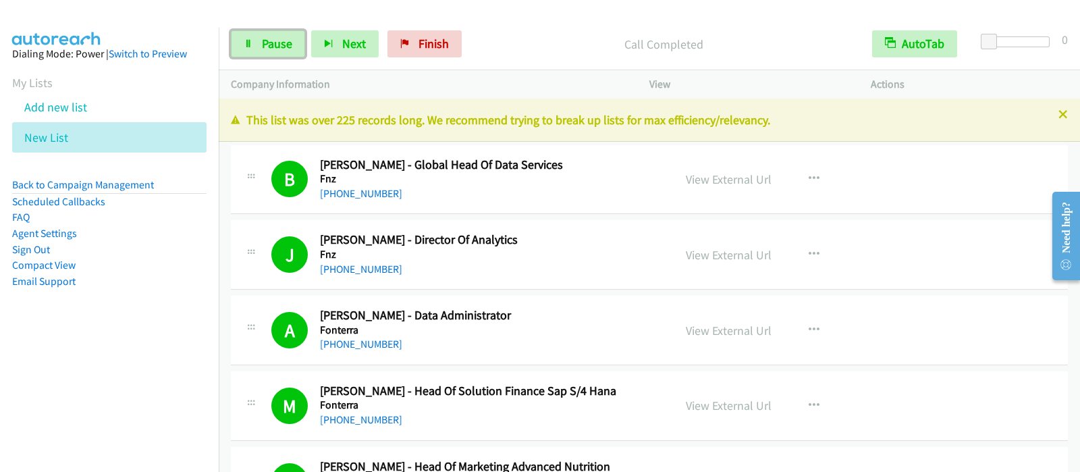
click at [257, 43] on link "Pause" at bounding box center [268, 43] width 74 height 27
